Goal: Information Seeking & Learning: Learn about a topic

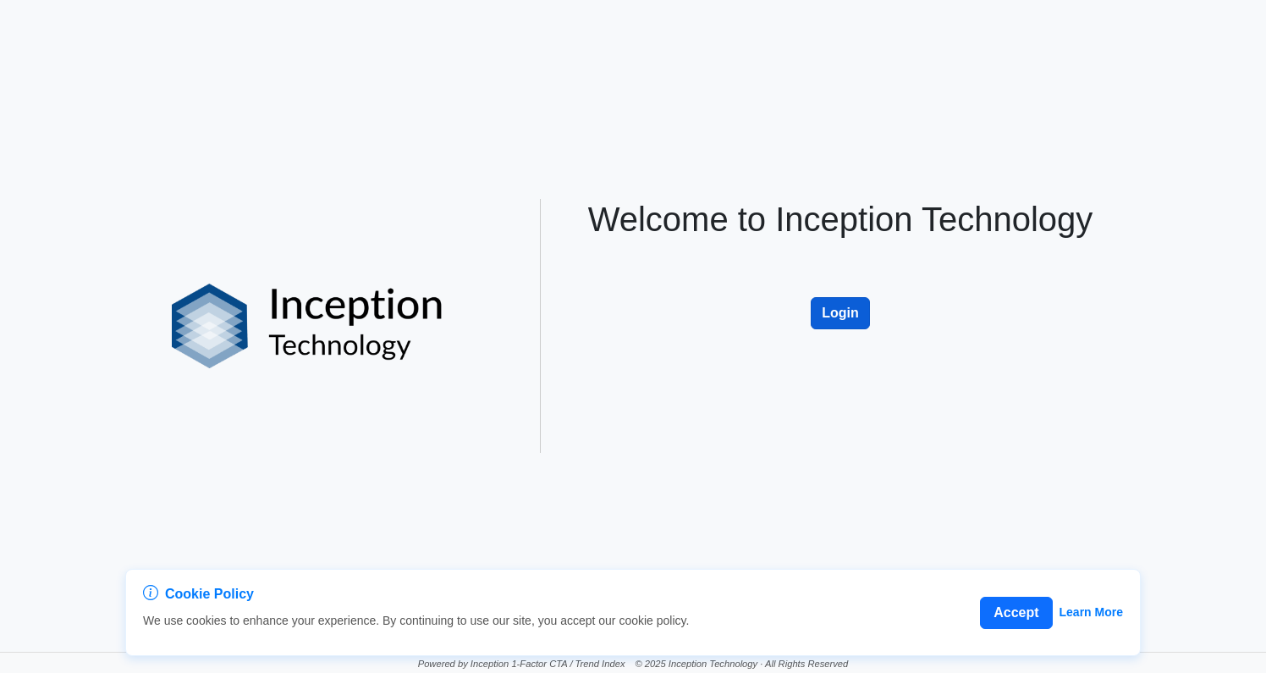
click at [836, 310] on button "Login" at bounding box center [840, 313] width 59 height 32
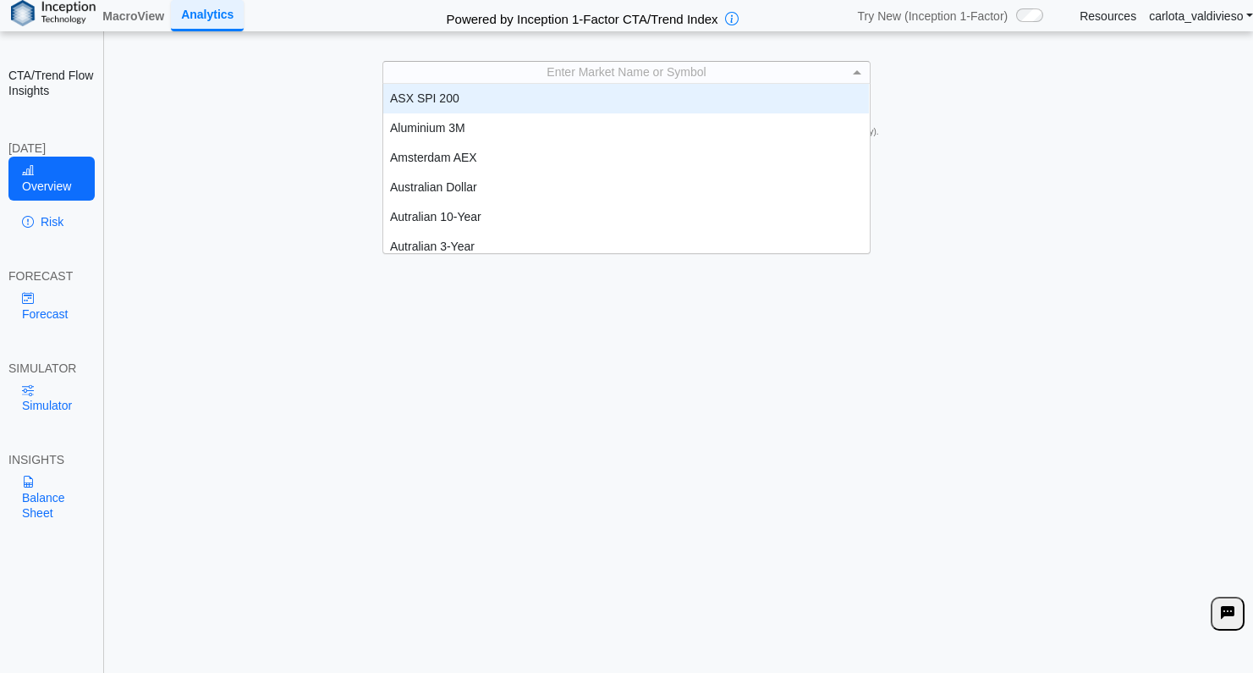
click at [727, 76] on div "Enter Market Name or Symbol" at bounding box center [626, 72] width 486 height 21
type input "*"
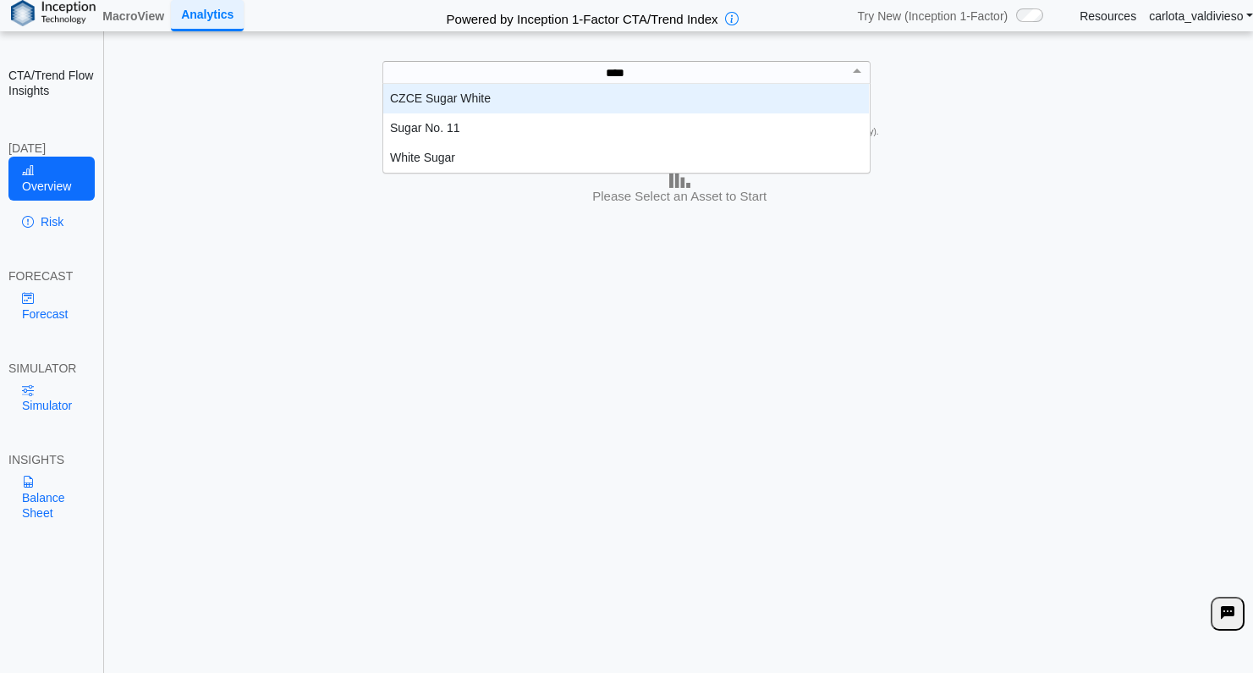
scroll to position [76, 474]
type input "*****"
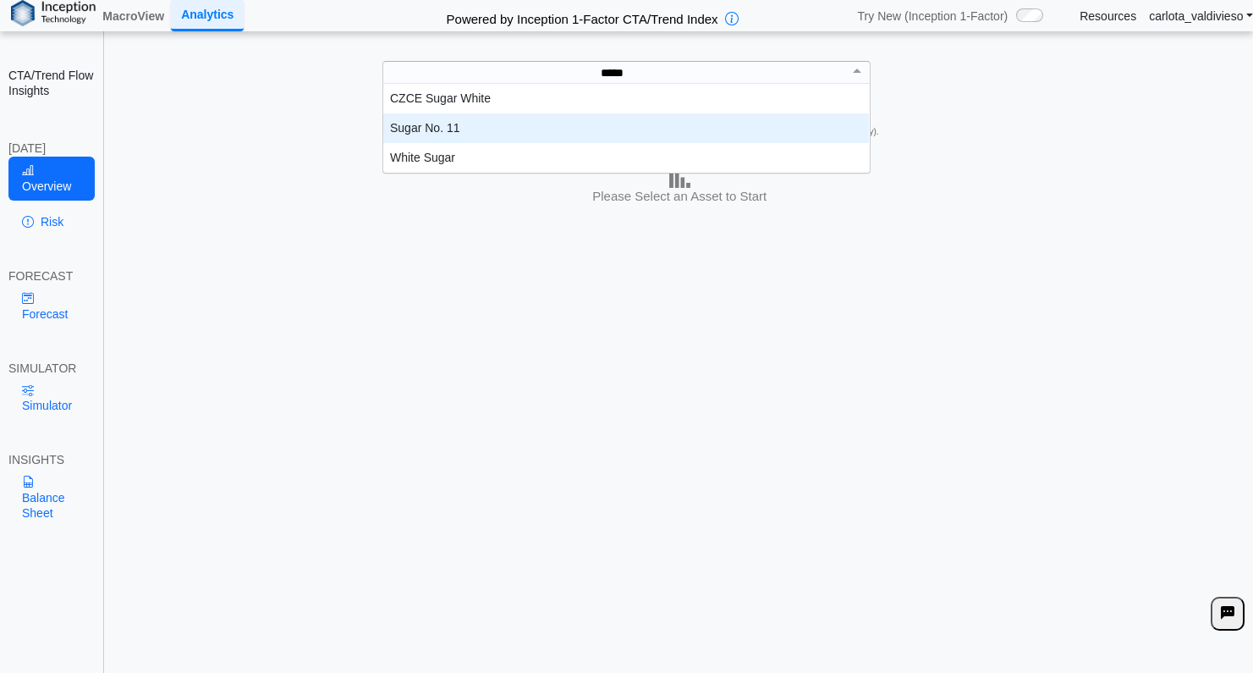
click at [444, 130] on div "Sugar No. 11" at bounding box center [626, 128] width 486 height 30
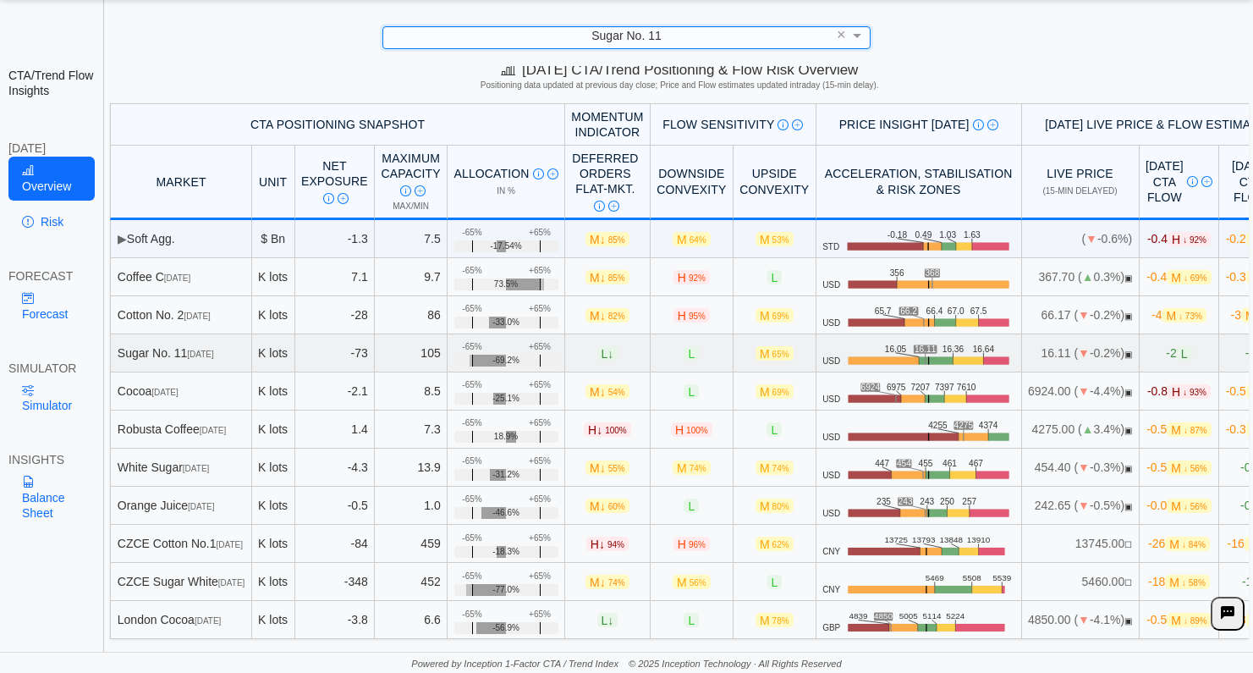
scroll to position [0, 0]
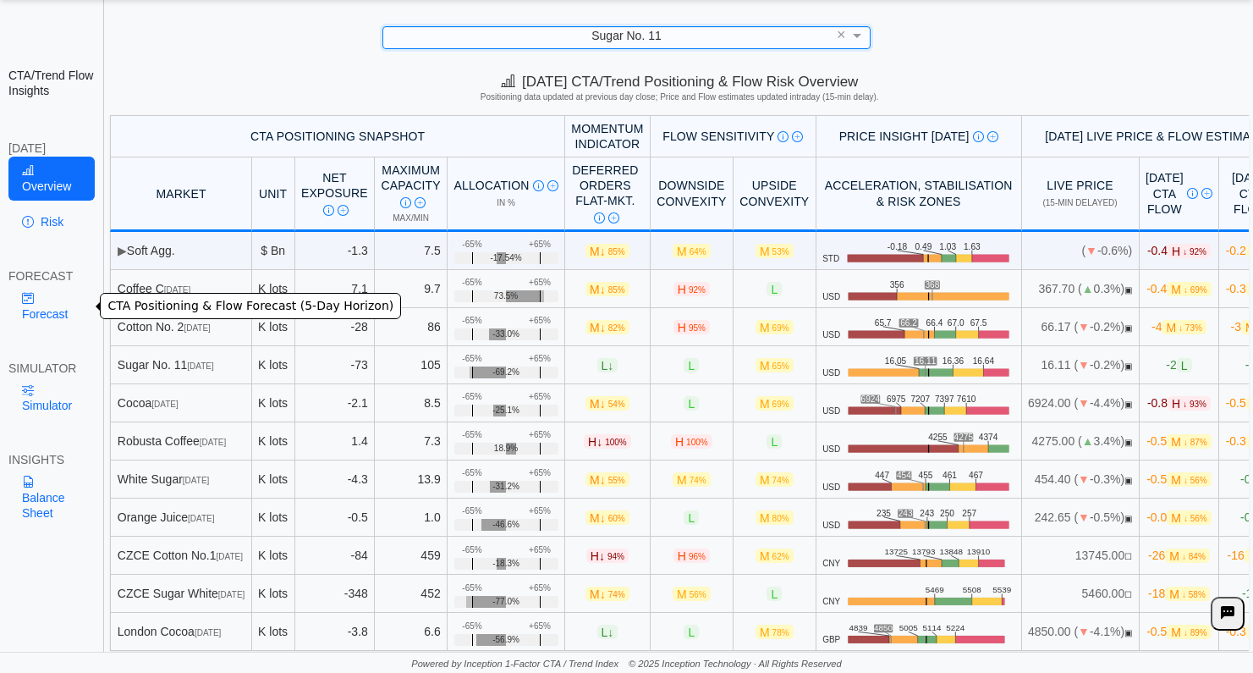
click at [33, 311] on link "Forecast" at bounding box center [51, 305] width 86 height 44
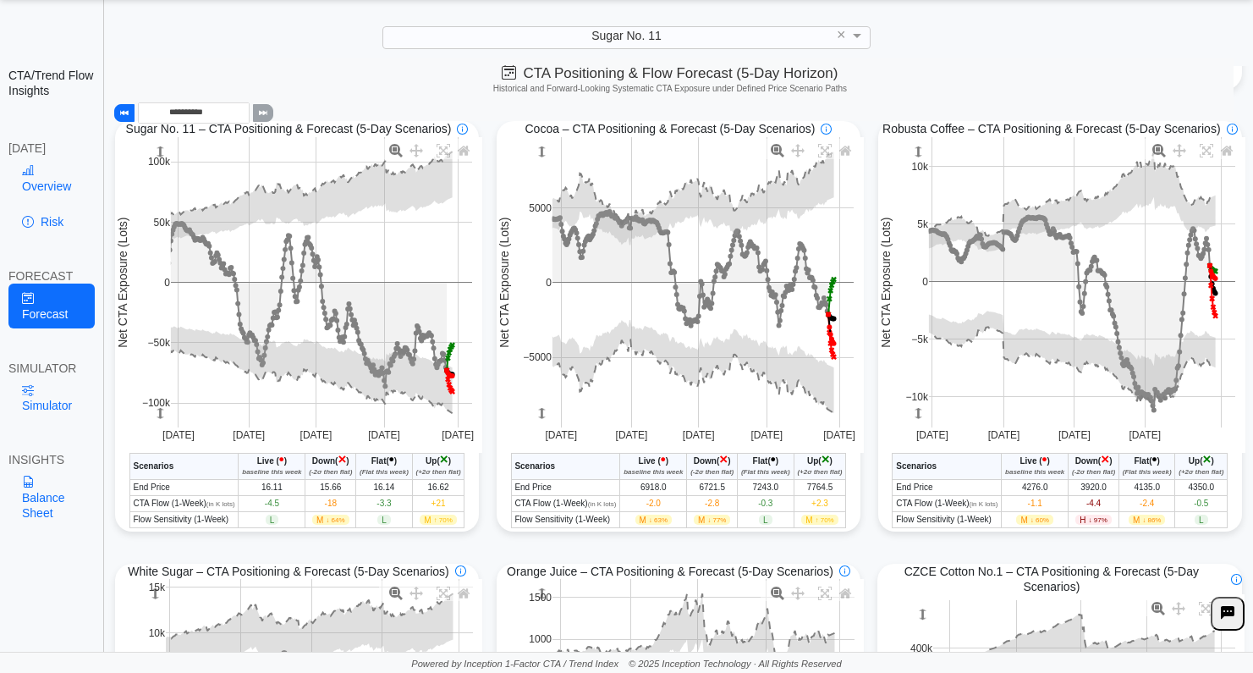
scroll to position [463, 0]
click at [395, 156] on icon at bounding box center [396, 150] width 14 height 14
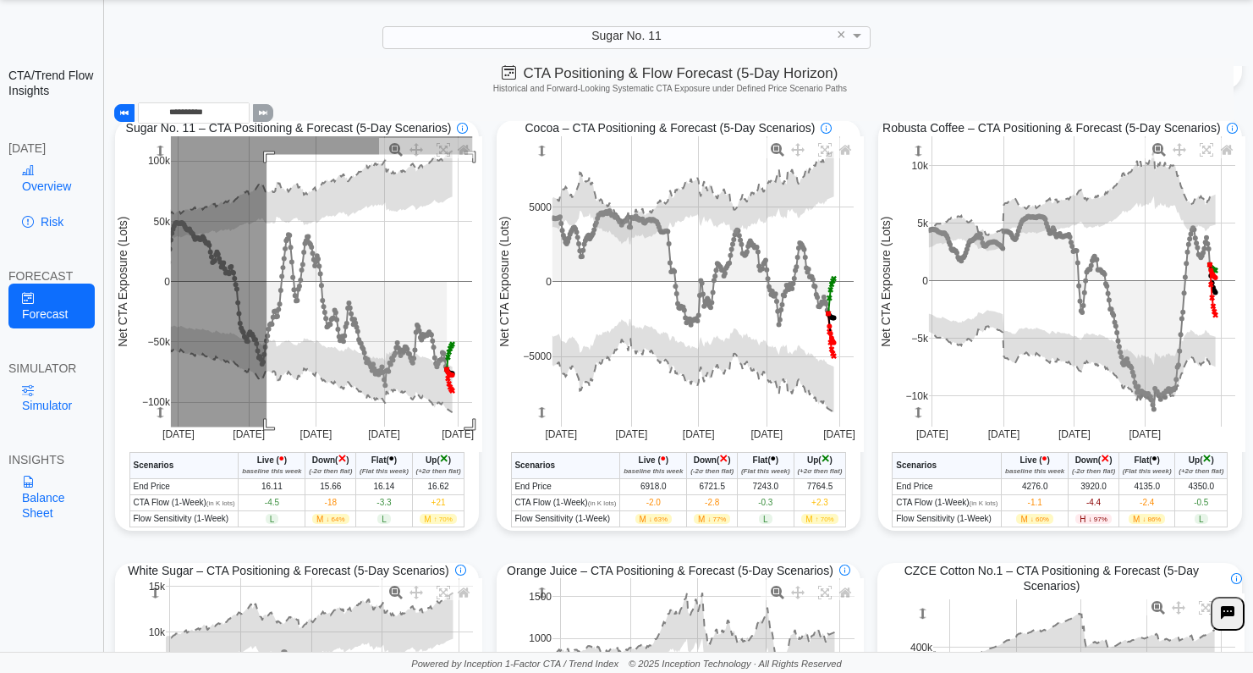
drag, startPoint x: 267, startPoint y: 157, endPoint x: 491, endPoint y: 464, distance: 380.9
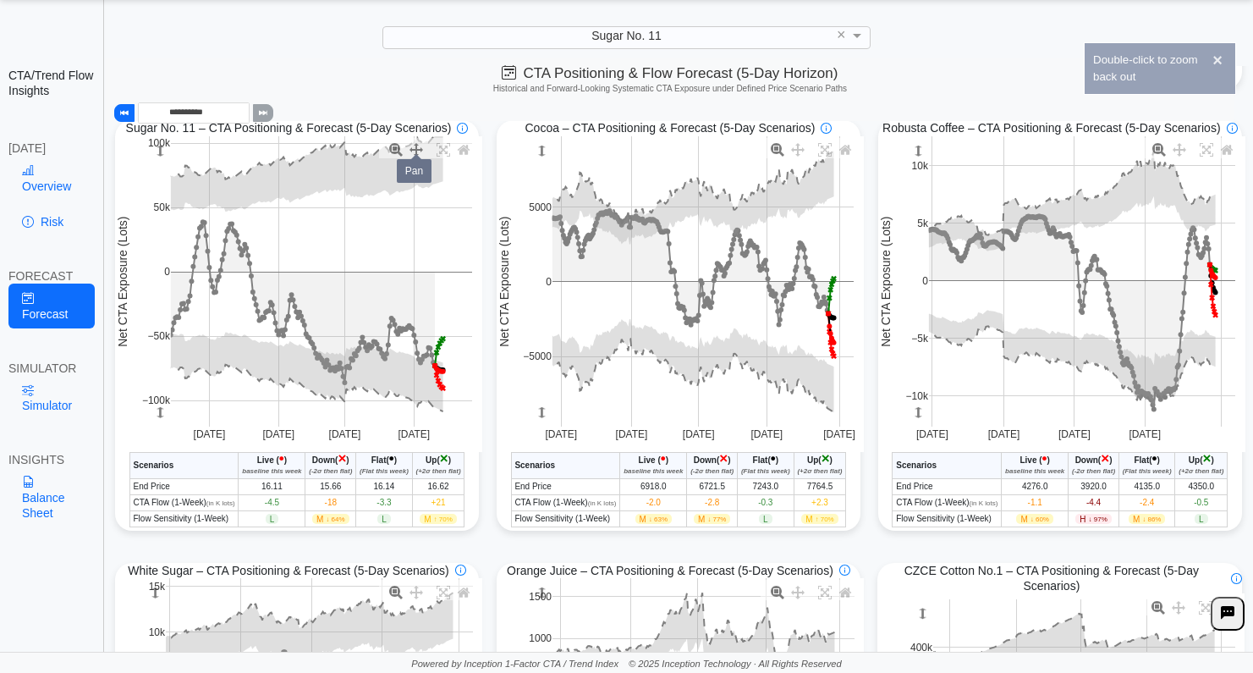
click at [411, 153] on icon at bounding box center [416, 150] width 14 height 14
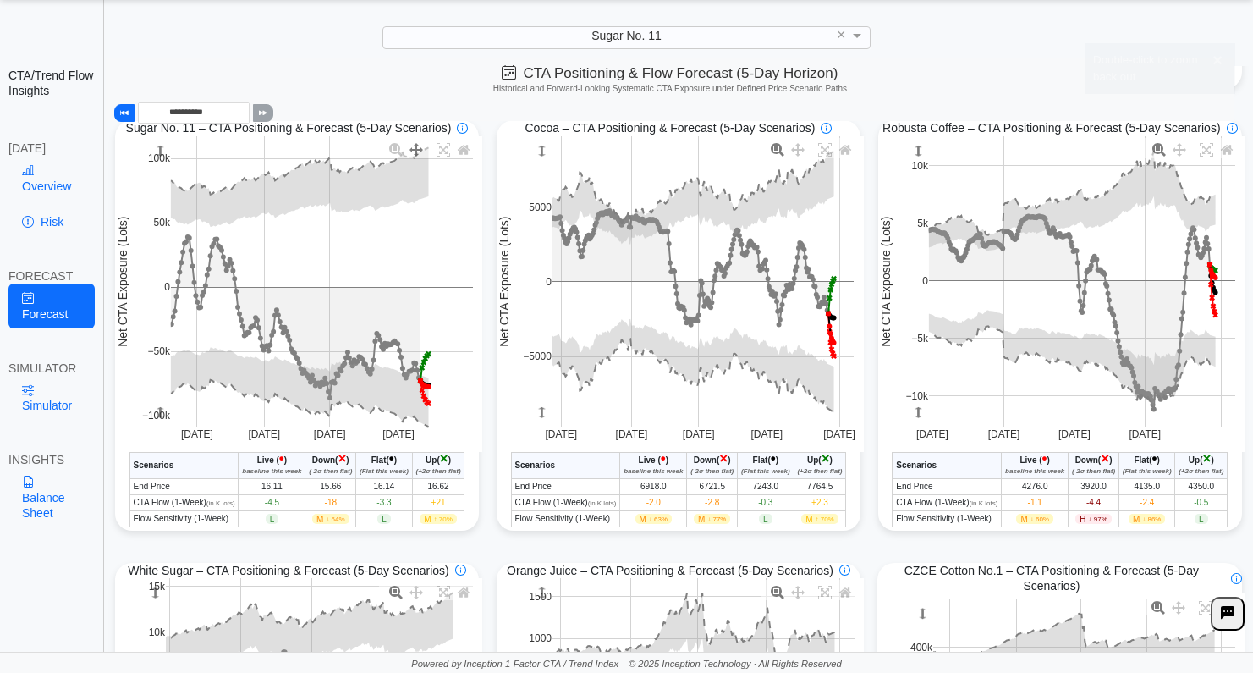
drag, startPoint x: 415, startPoint y: 245, endPoint x: 400, endPoint y: 261, distance: 21.5
click at [397, 151] on icon at bounding box center [396, 150] width 14 height 14
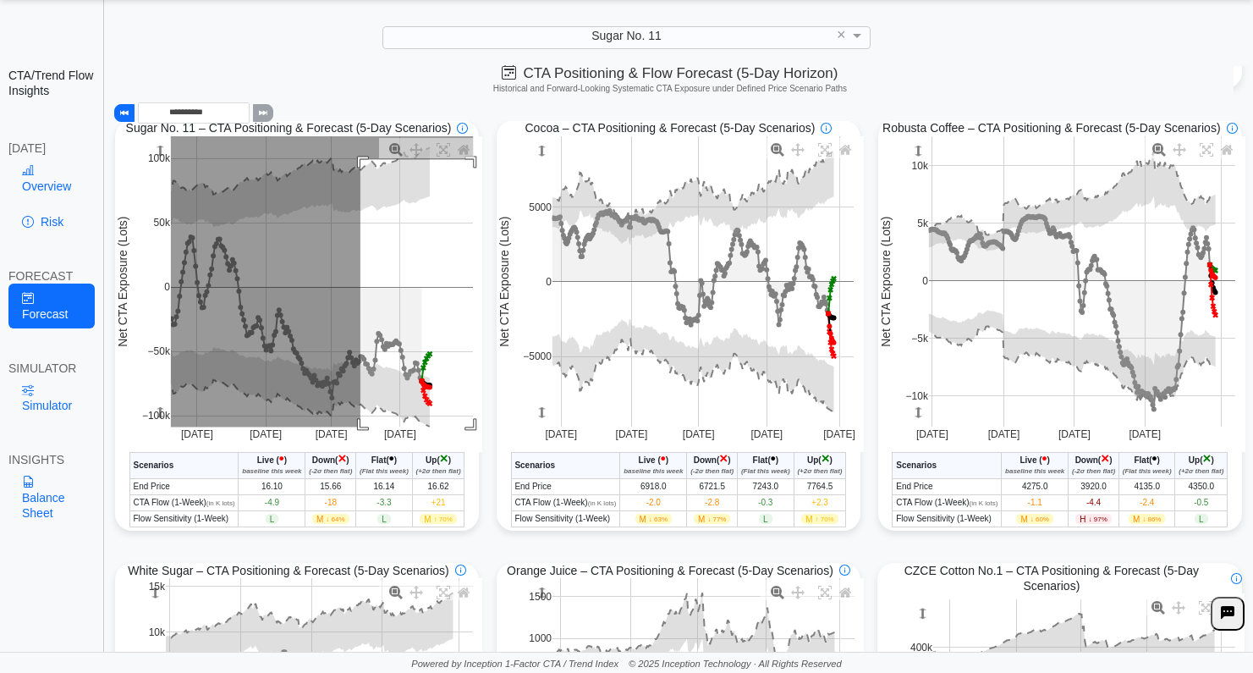
drag, startPoint x: 360, startPoint y: 162, endPoint x: 479, endPoint y: 463, distance: 323.6
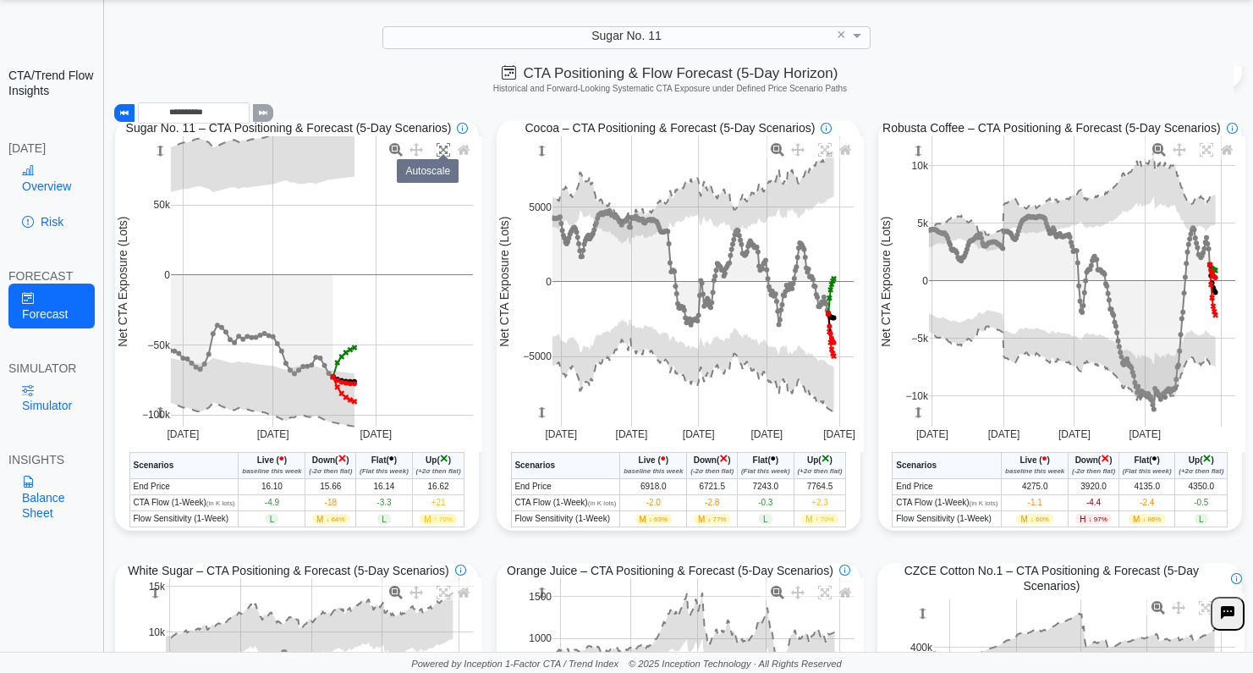
click at [439, 157] on icon at bounding box center [444, 150] width 14 height 14
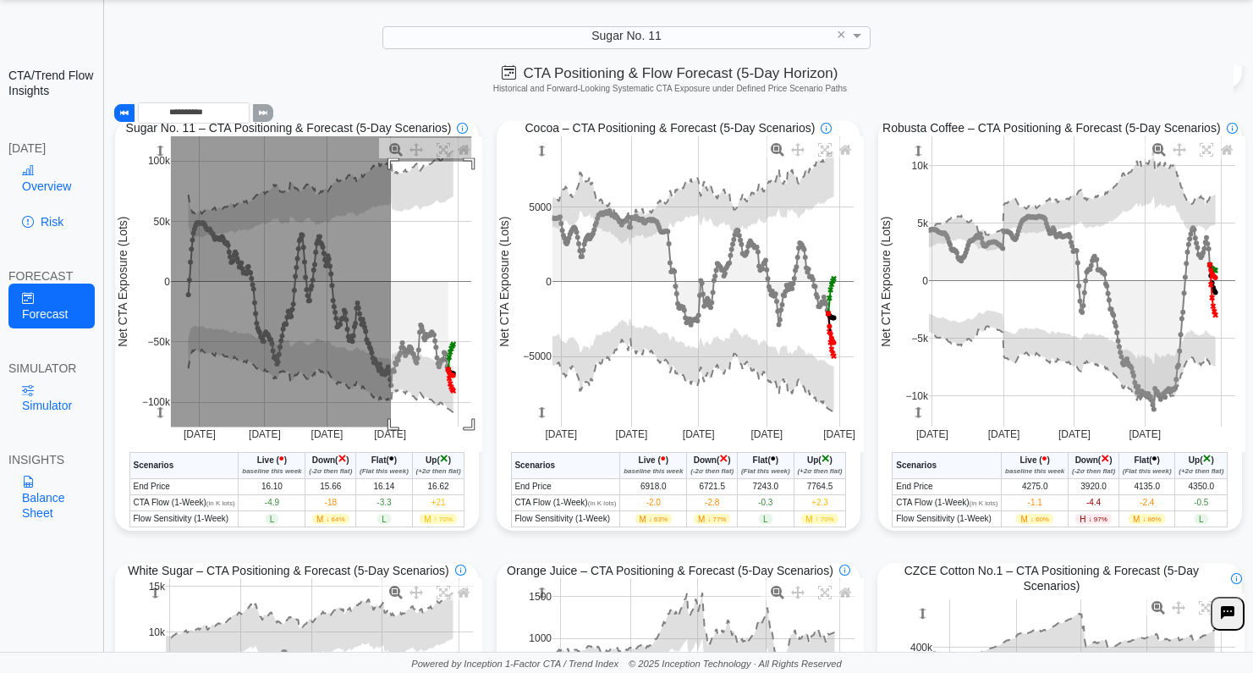
drag, startPoint x: 391, startPoint y: 163, endPoint x: 504, endPoint y: 472, distance: 329.0
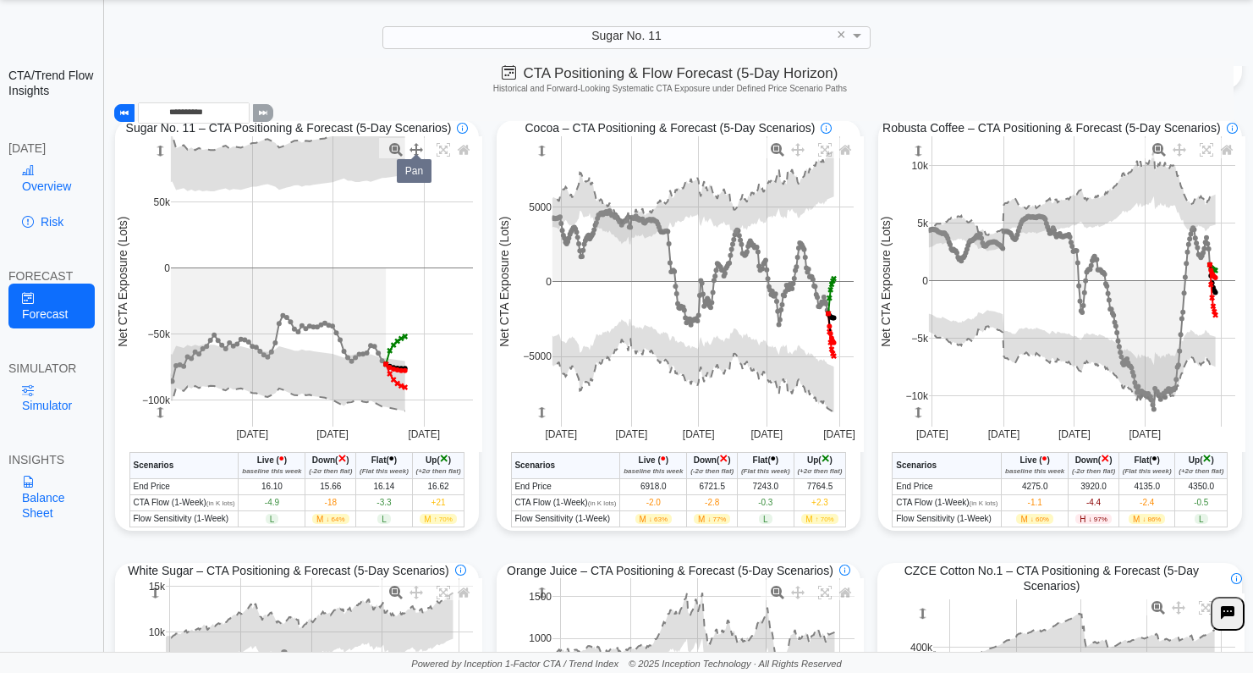
click at [411, 151] on icon at bounding box center [416, 150] width 14 height 14
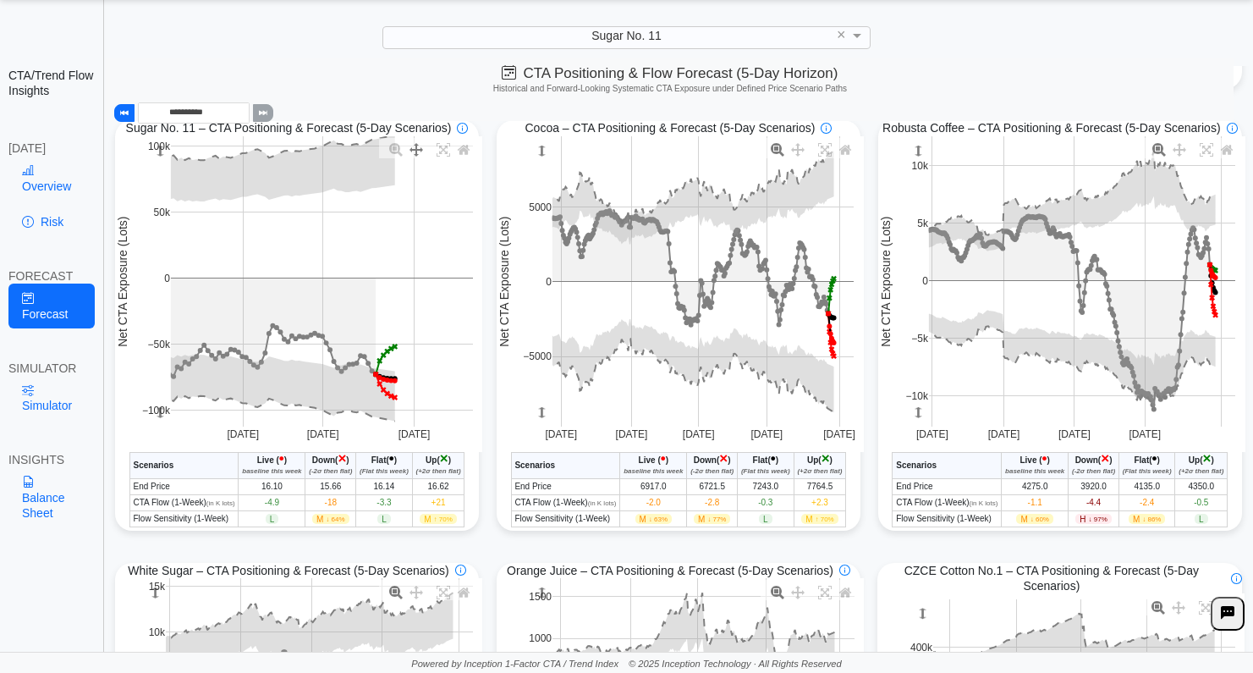
drag, startPoint x: 443, startPoint y: 267, endPoint x: 433, endPoint y: 277, distance: 14.4
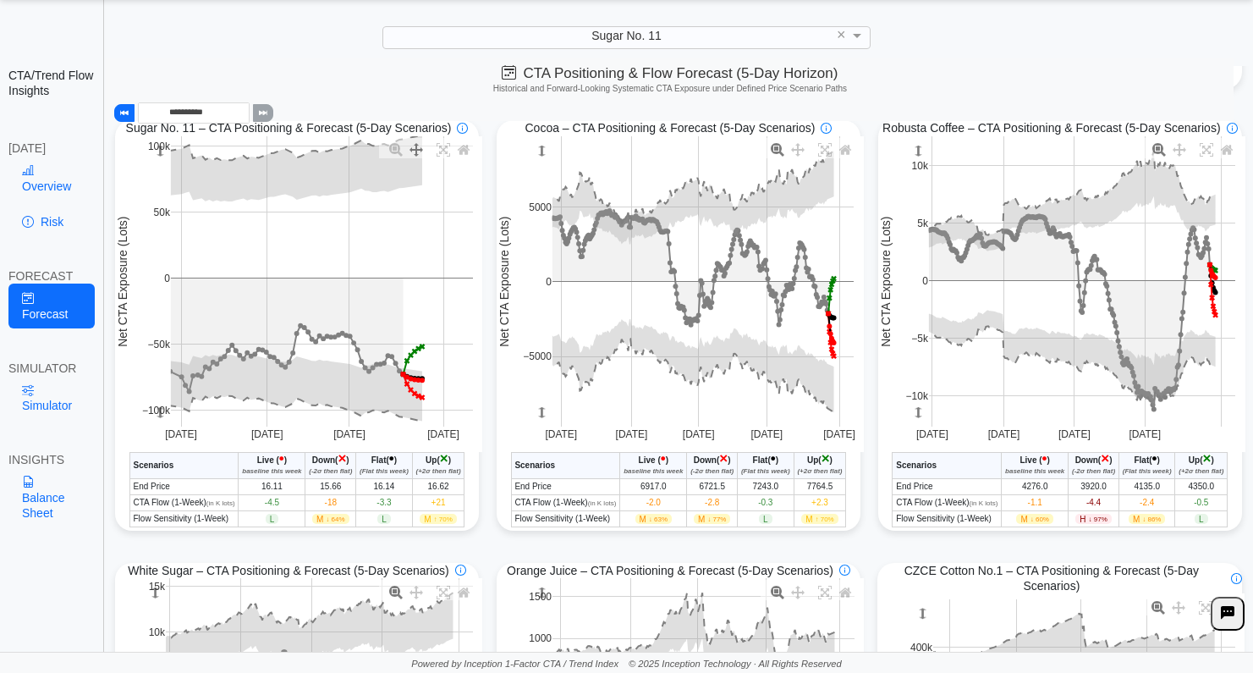
drag, startPoint x: 456, startPoint y: 288, endPoint x: 483, endPoint y: 290, distance: 27.2
click at [87, 448] on div "CTA/Trend Flow Insights [DATE] Overview Risk FORECAST Forecast SIMULATOR Simula…" at bounding box center [52, 336] width 104 height 673
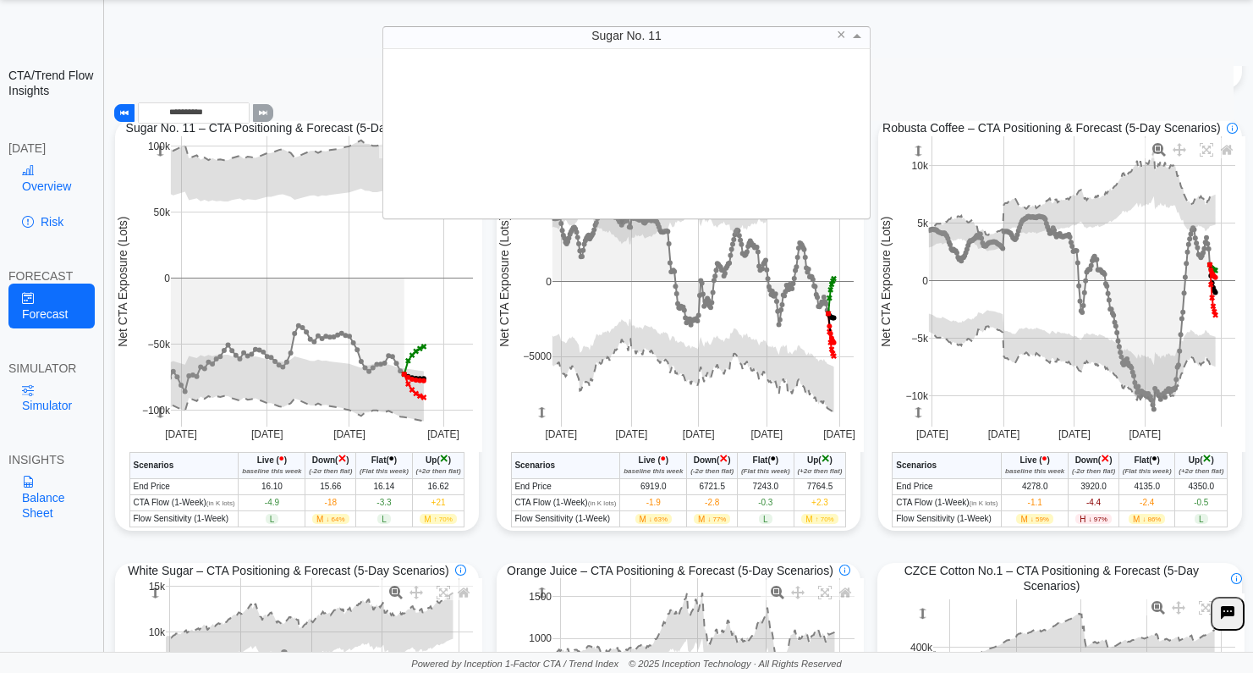
click at [697, 39] on div "Sugar No. 11" at bounding box center [626, 35] width 486 height 21
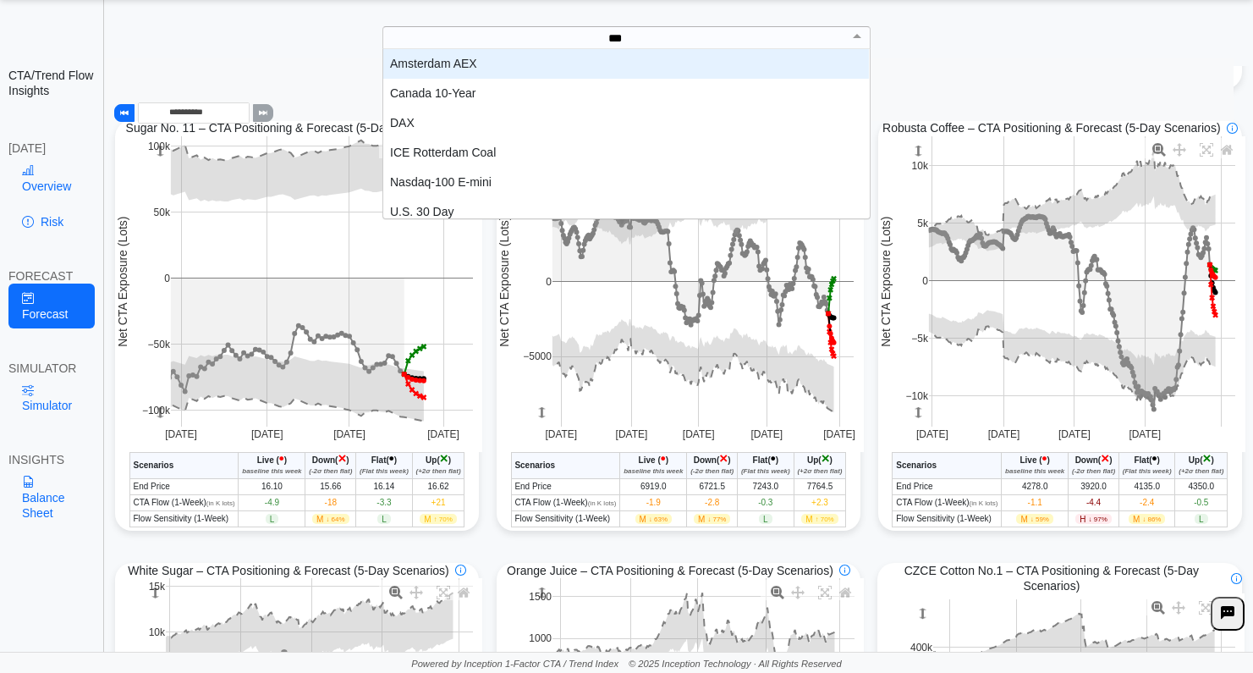
scroll to position [0, 0]
type input "*"
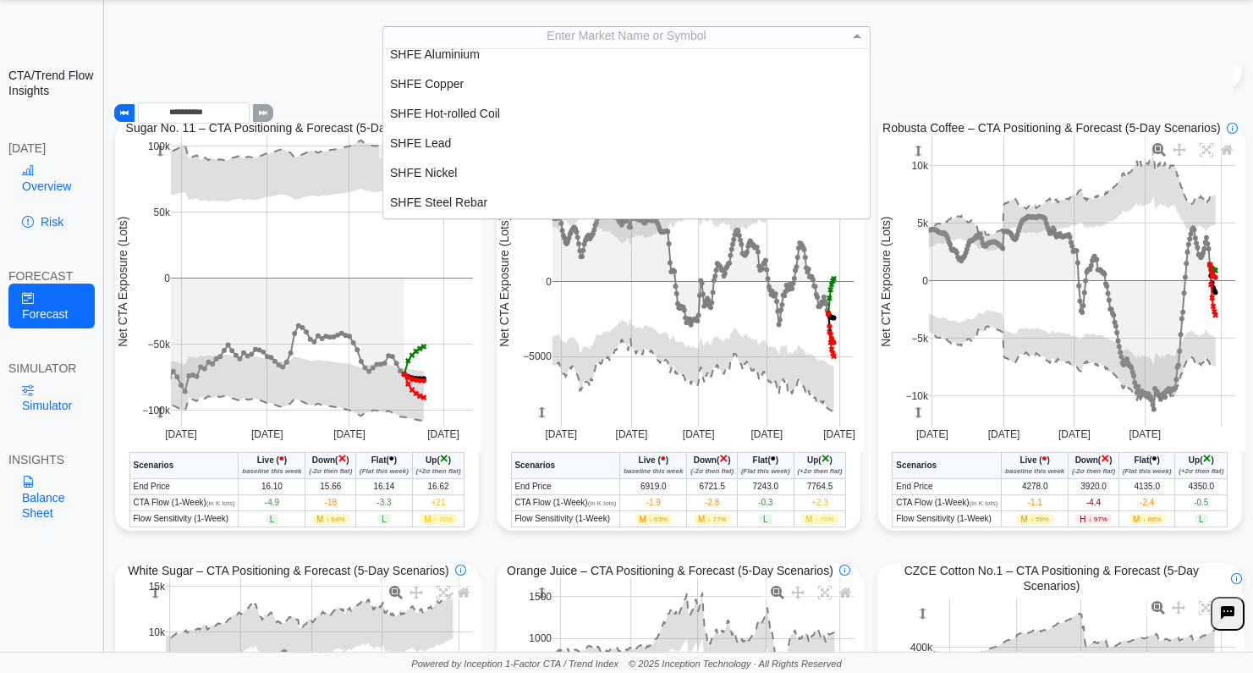
scroll to position [2867, 0]
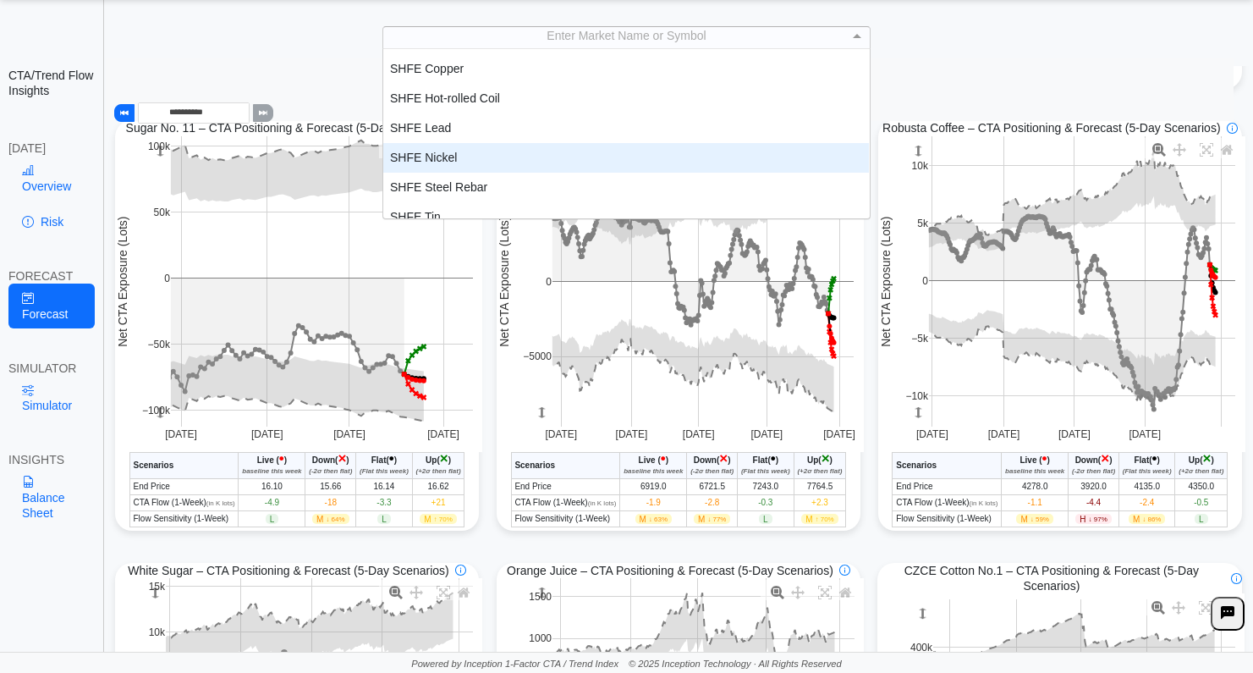
click at [559, 168] on div "SHFE Nickel" at bounding box center [626, 158] width 486 height 30
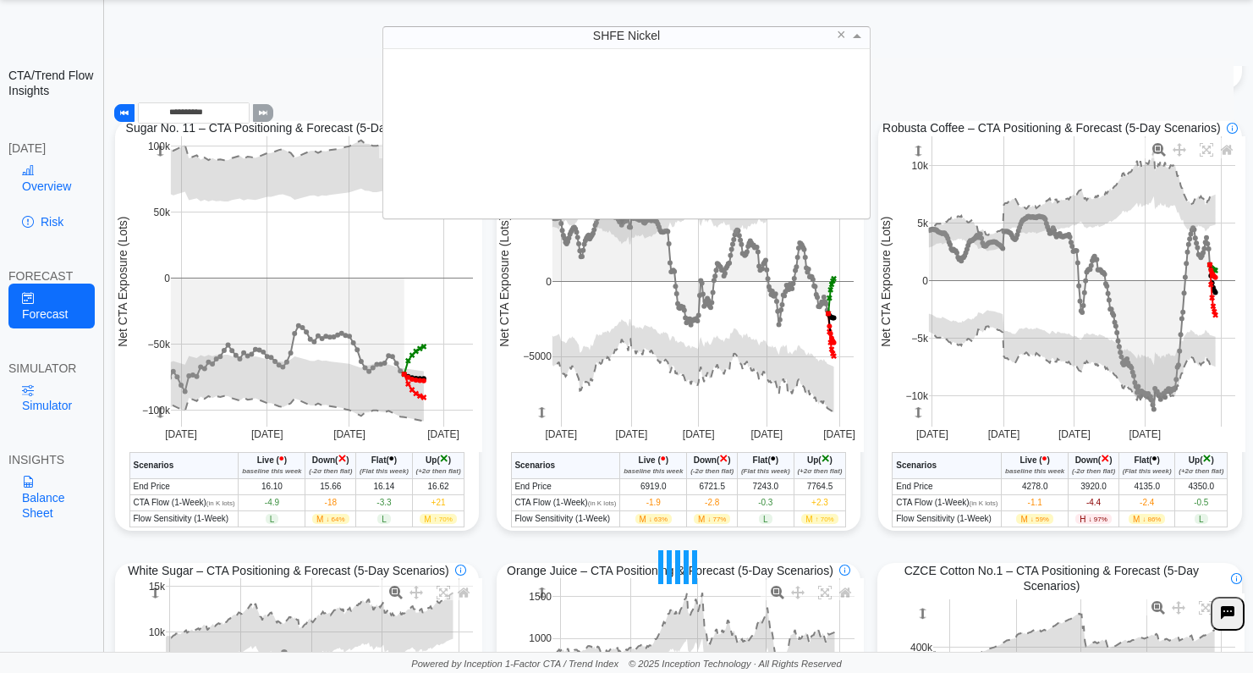
click at [857, 32] on span at bounding box center [859, 35] width 21 height 21
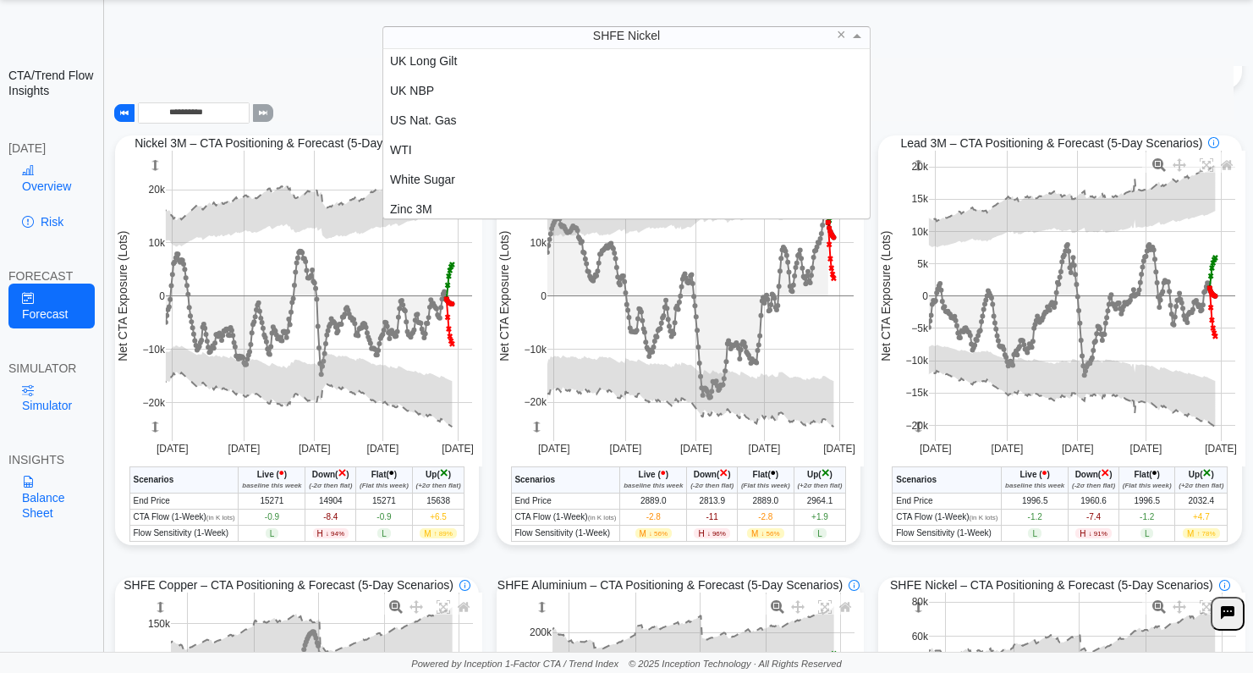
scroll to position [3710, 0]
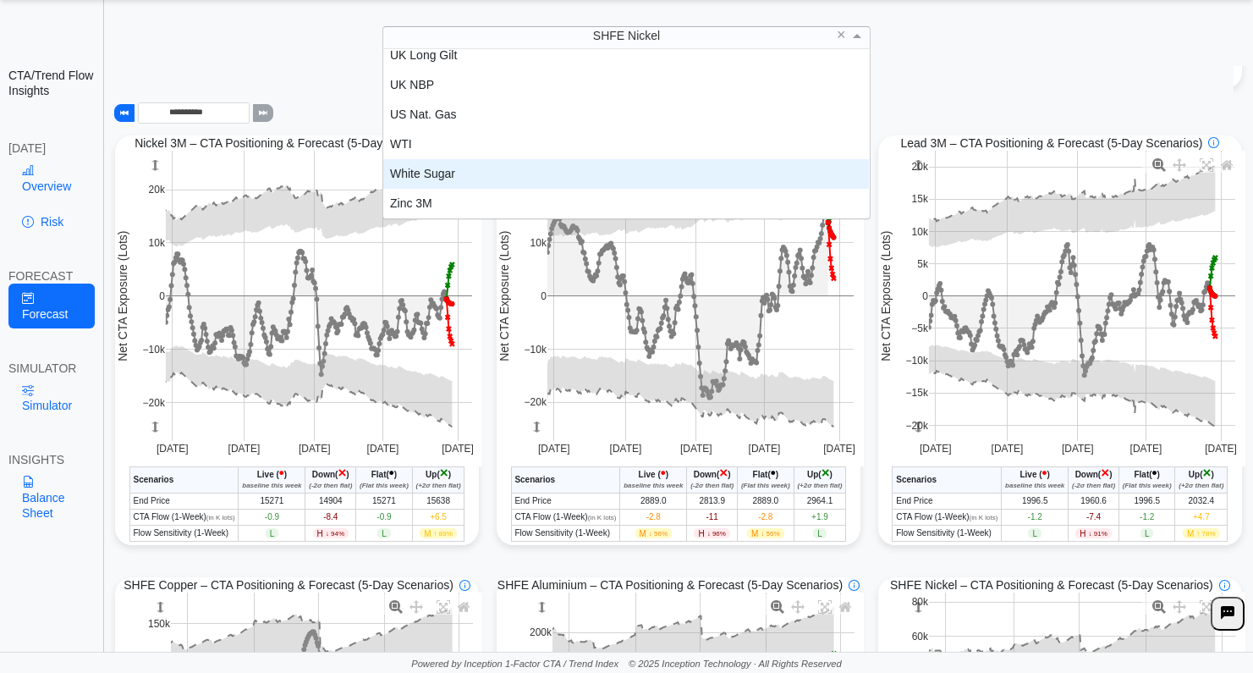
click at [449, 179] on div "White Sugar" at bounding box center [626, 174] width 486 height 30
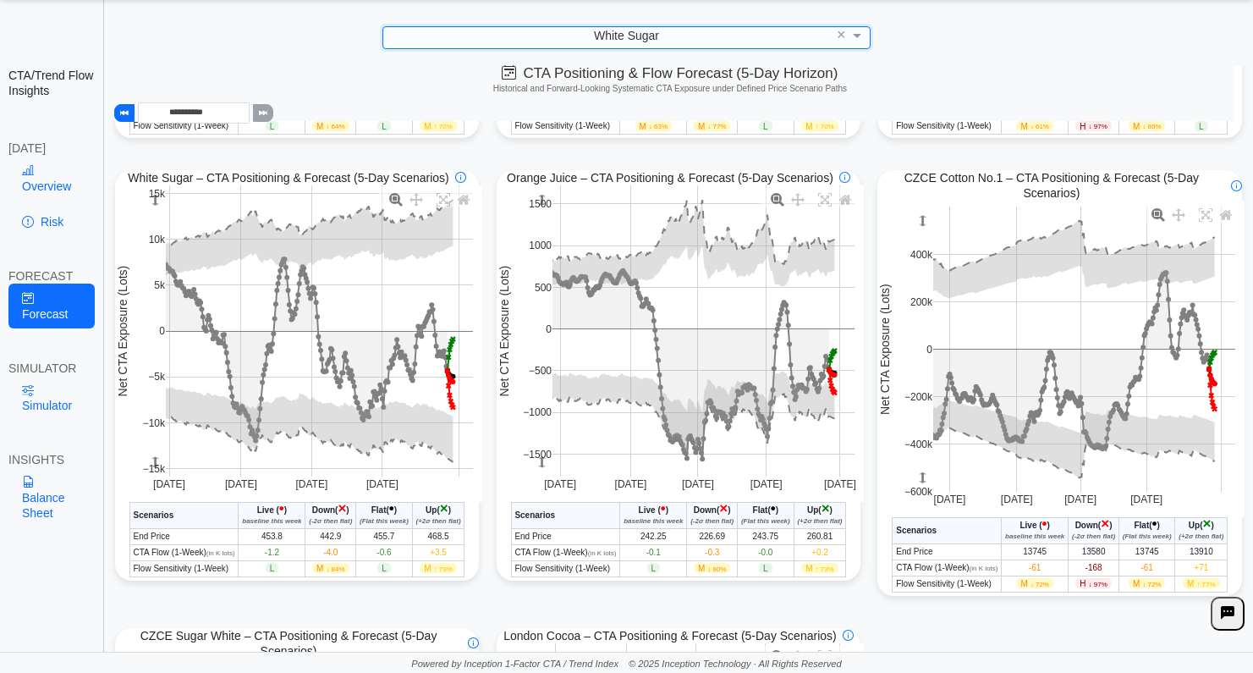
scroll to position [857, 0]
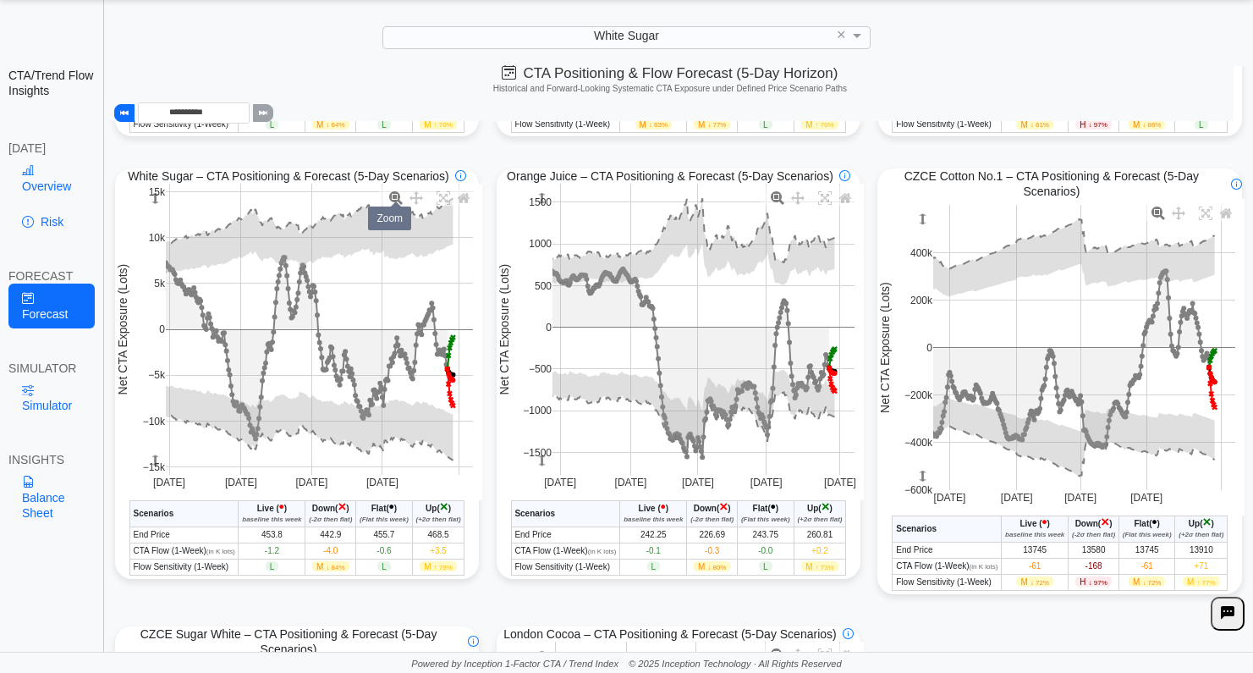
click at [395, 203] on icon at bounding box center [396, 198] width 14 height 14
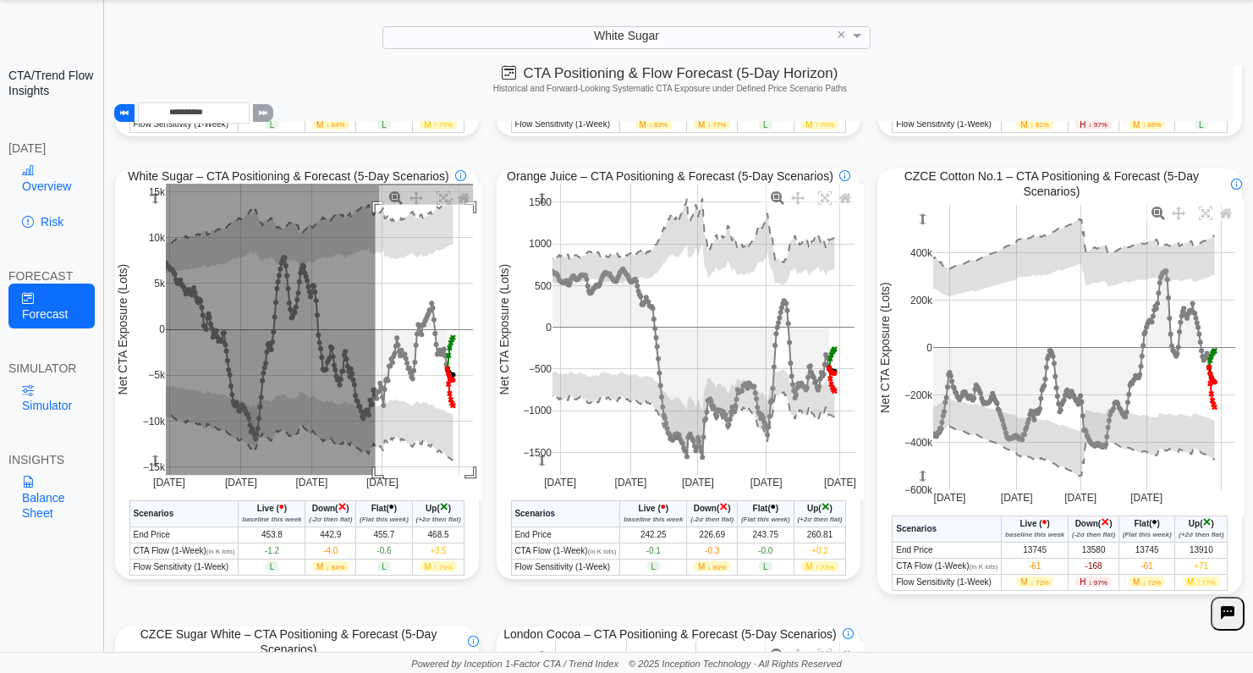
drag, startPoint x: 375, startPoint y: 208, endPoint x: 496, endPoint y: 489, distance: 305.8
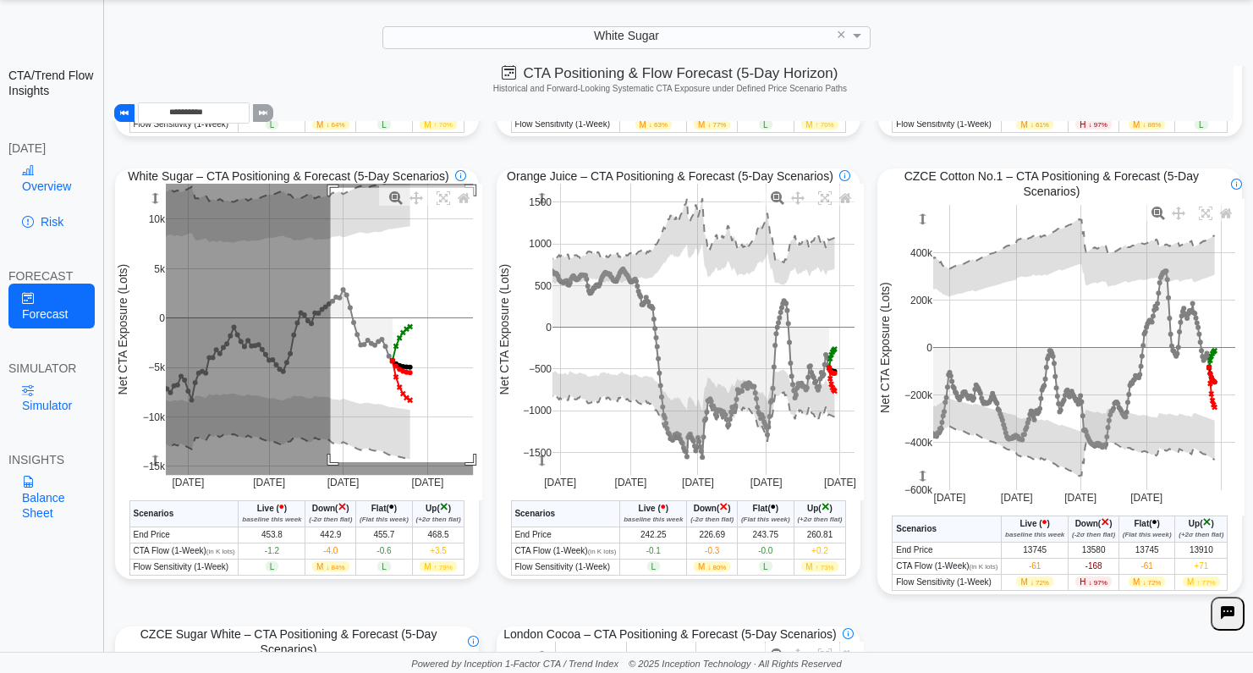
drag, startPoint x: 330, startPoint y: 191, endPoint x: 488, endPoint y: 468, distance: 318.7
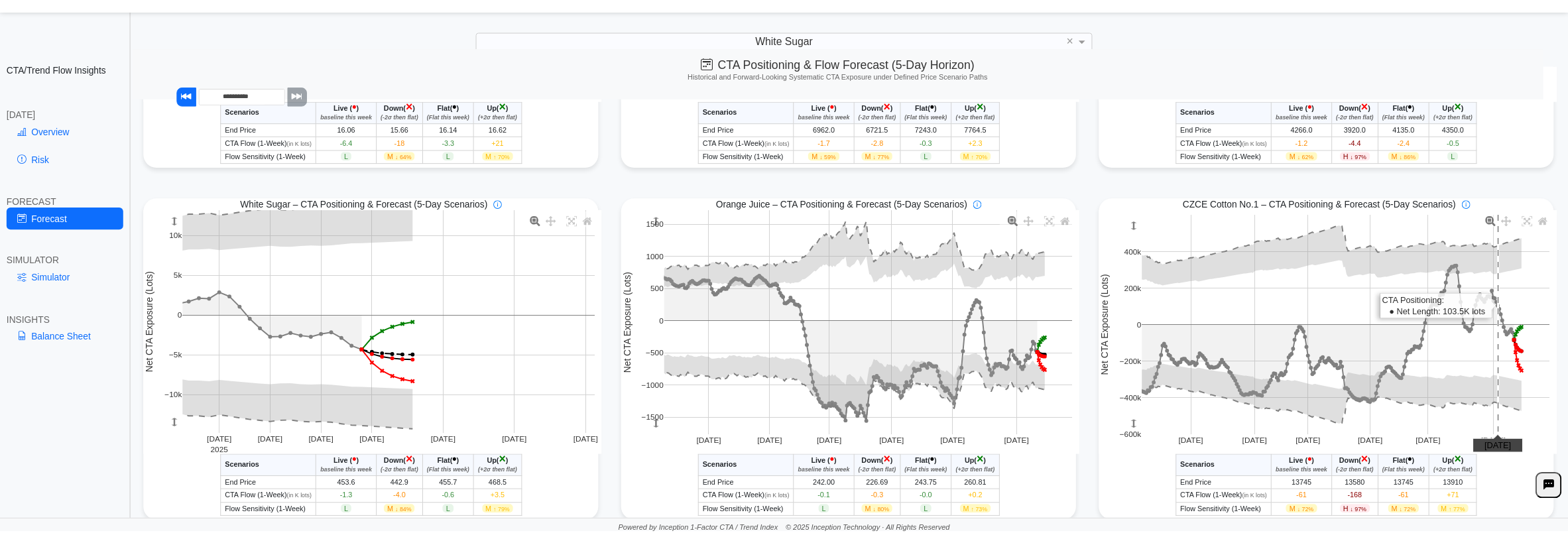
scroll to position [36, 0]
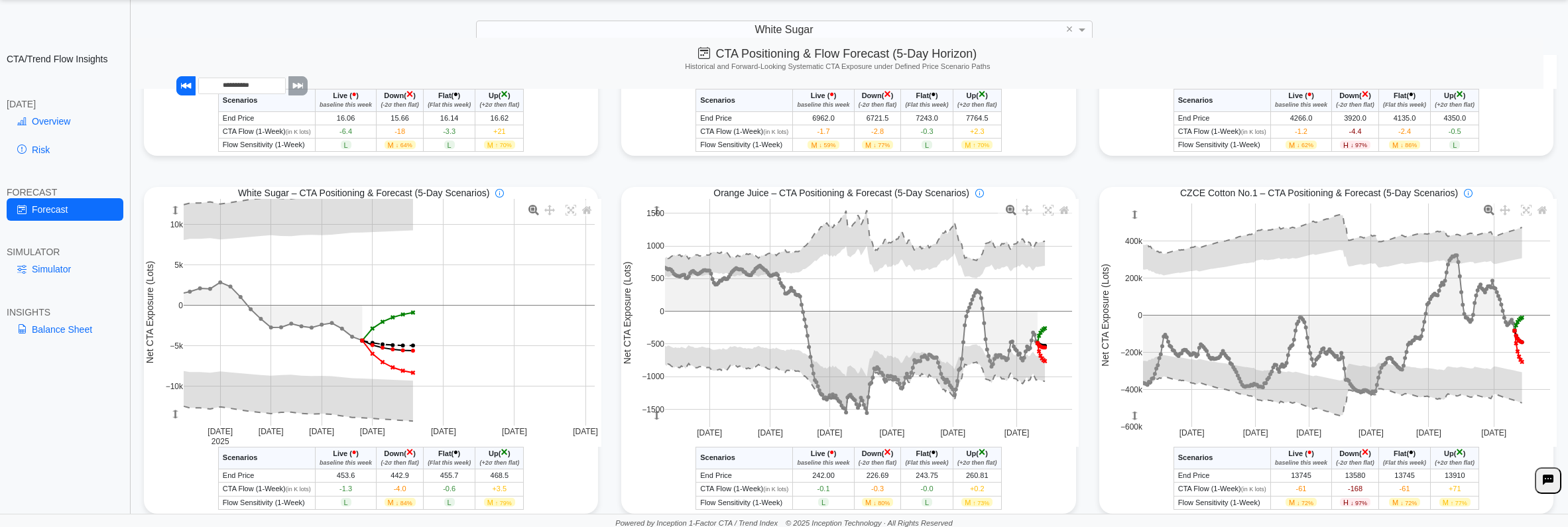
drag, startPoint x: 1086, startPoint y: 526, endPoint x: 1090, endPoint y: 622, distance: 96.1
click at [991, 526] on html "**********" at bounding box center [784, 247] width 1568 height 566
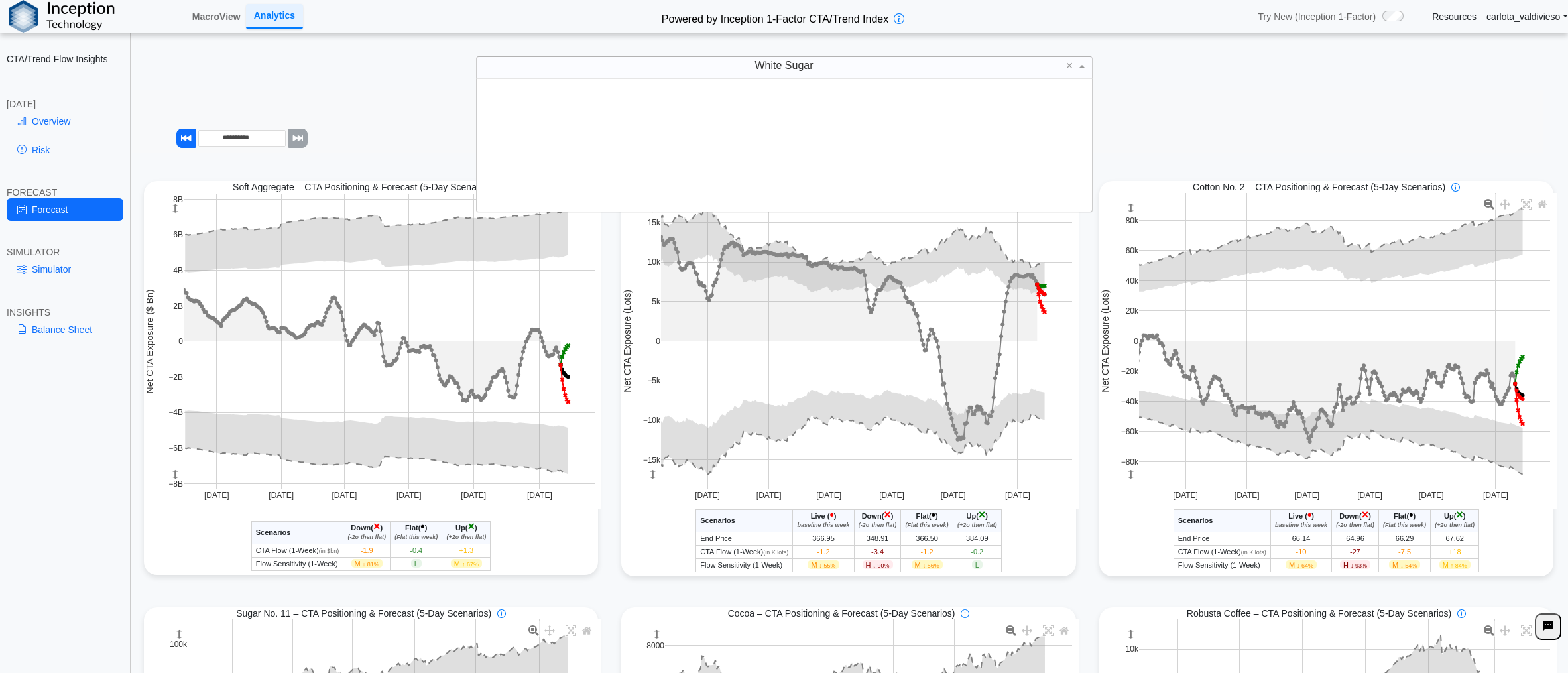
scroll to position [123, 605]
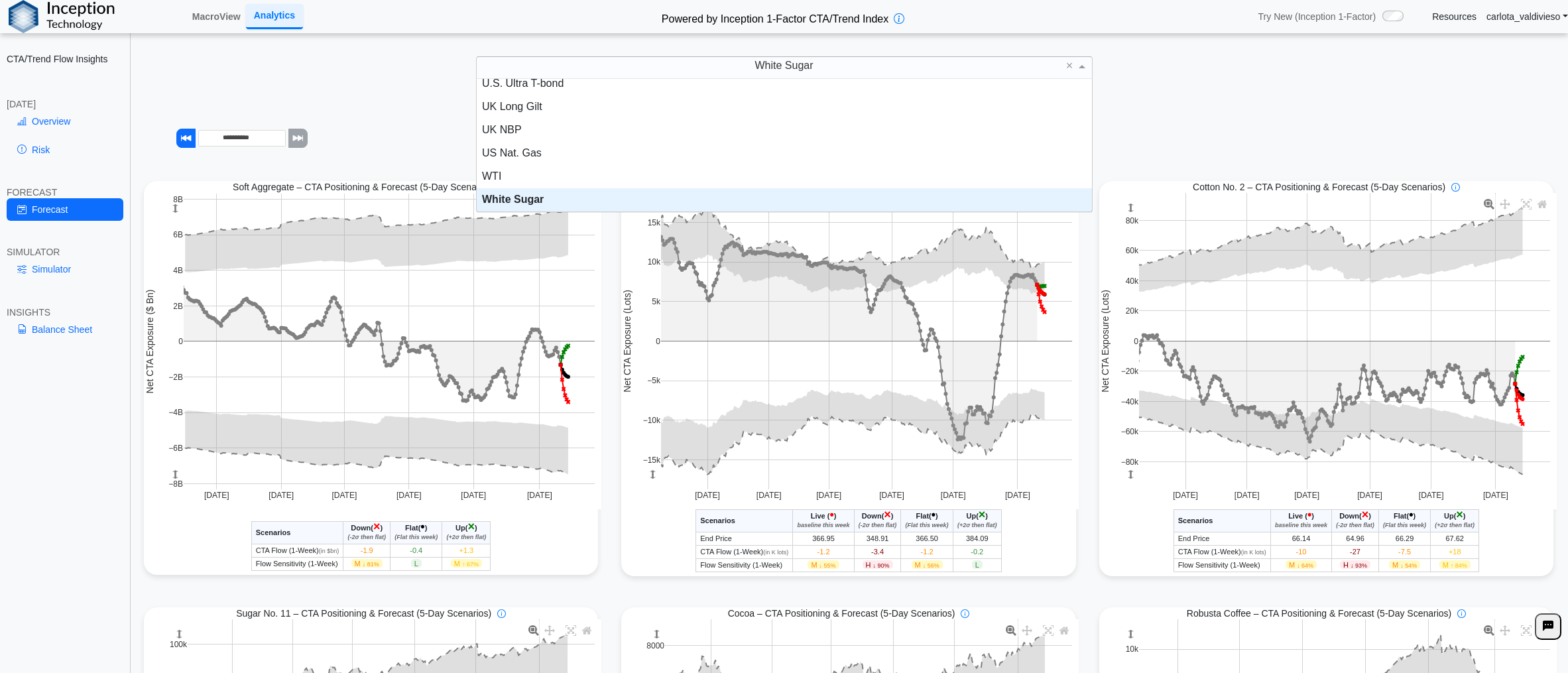
click at [991, 63] on span at bounding box center [1083, 66] width 16 height 21
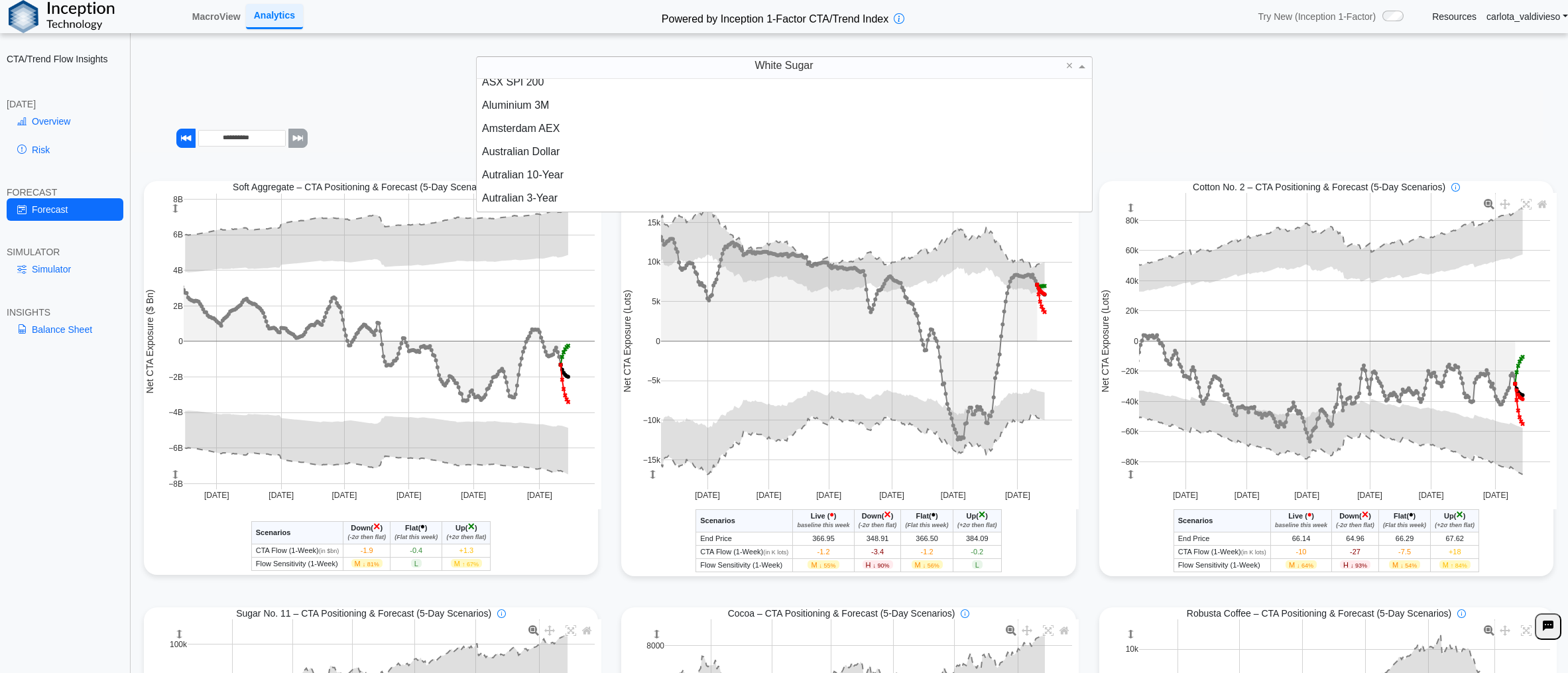
scroll to position [0, 0]
click at [372, 124] on div "**********" at bounding box center [837, 121] width 1411 height 63
